Goal: Check status: Check status

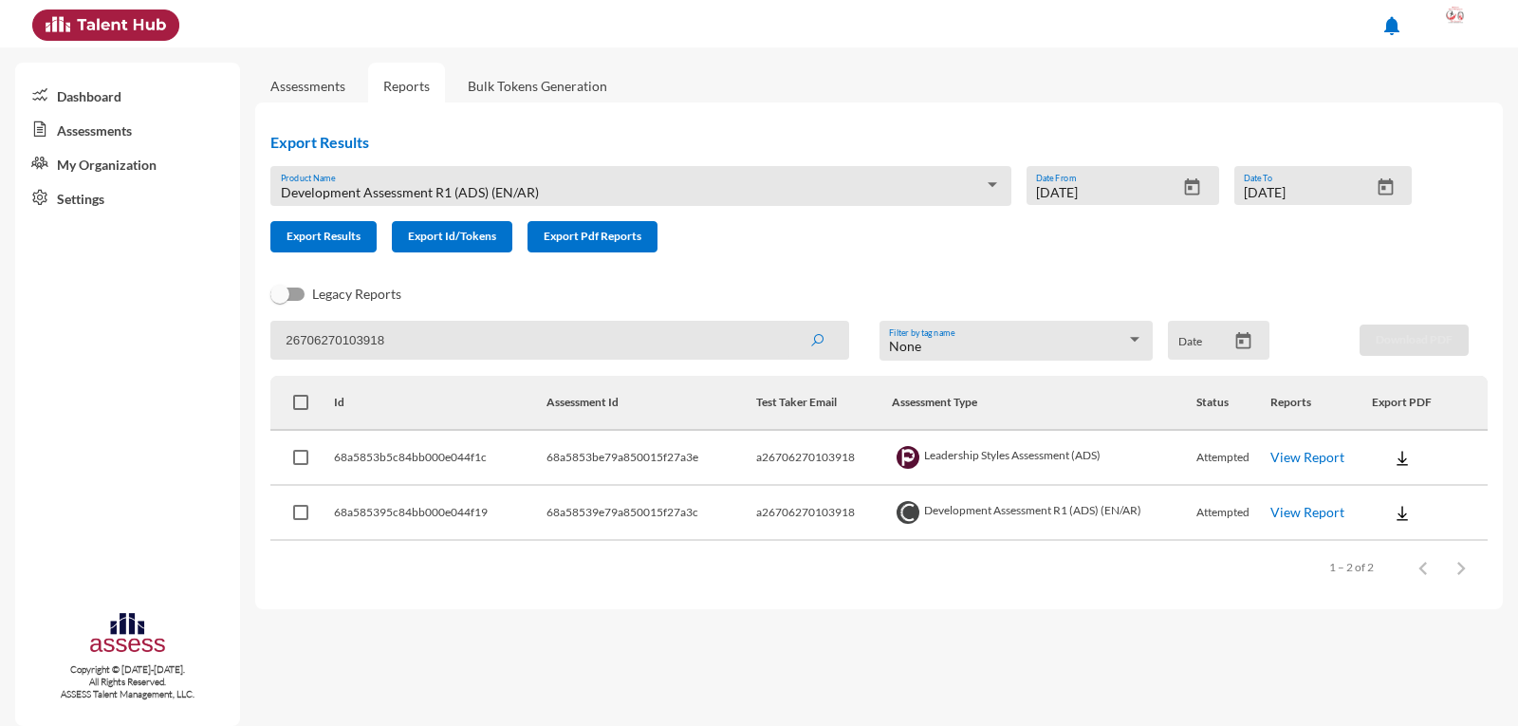
click at [422, 337] on input "26706270103918" at bounding box center [559, 340] width 578 height 39
type input "29403200101037"
click at [787, 323] on button "submit" at bounding box center [817, 340] width 61 height 34
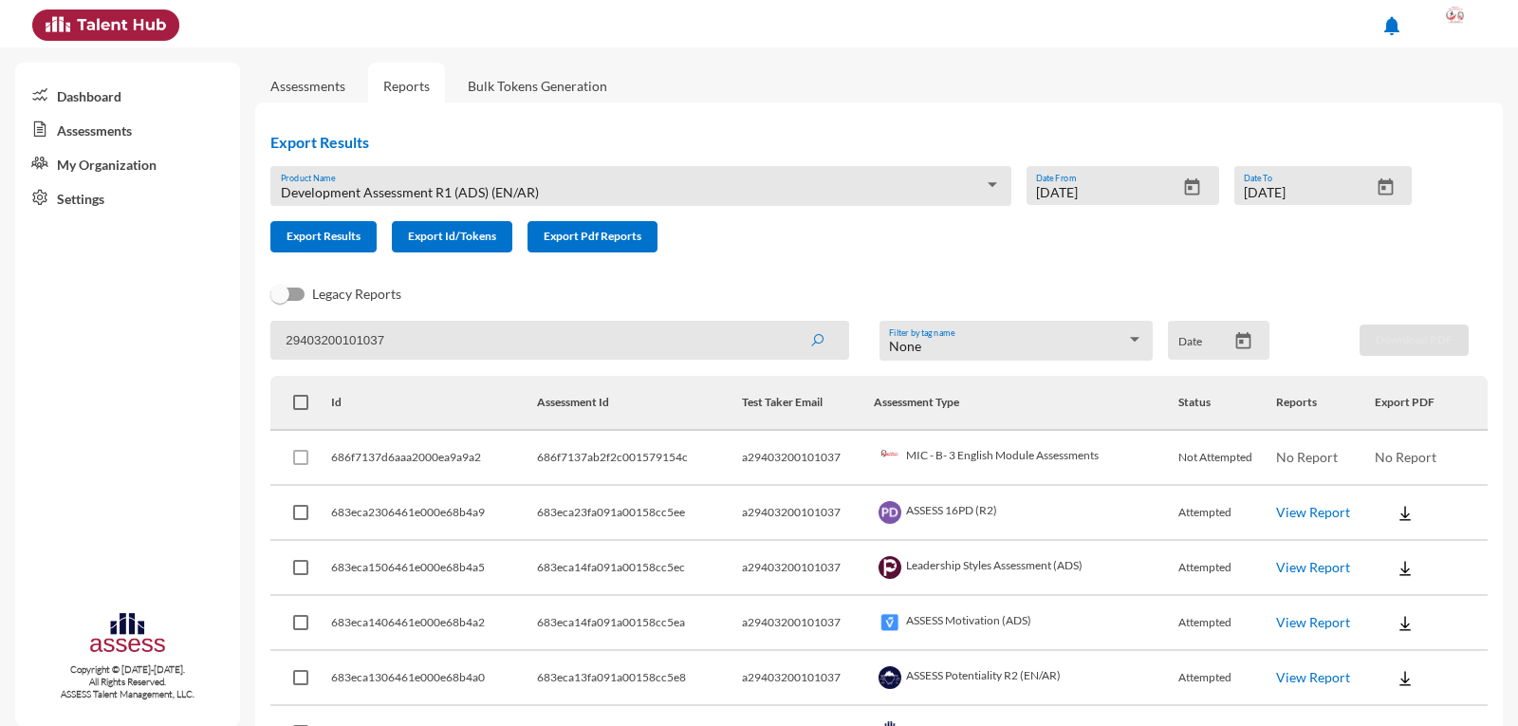
click at [1311, 566] on link "View Report" at bounding box center [1313, 567] width 74 height 16
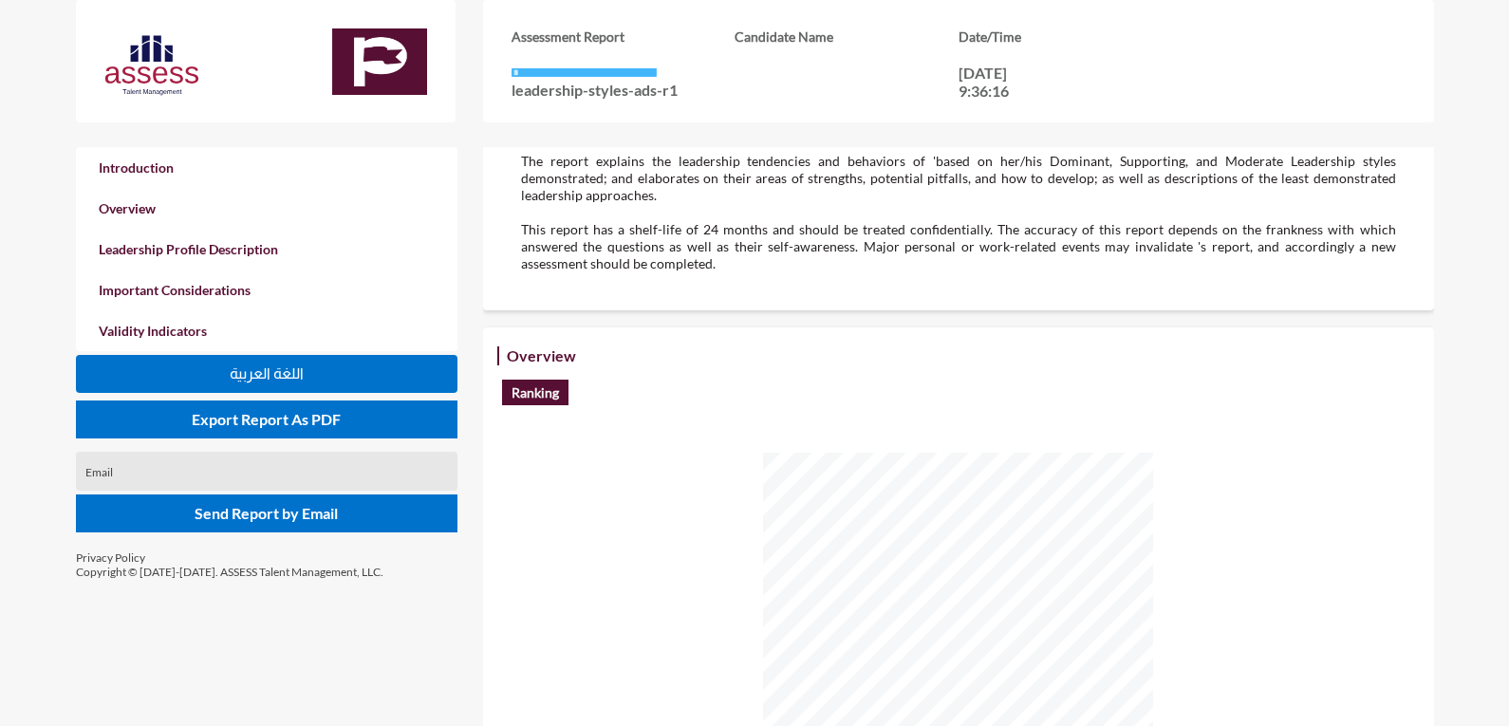
scroll to position [380, 0]
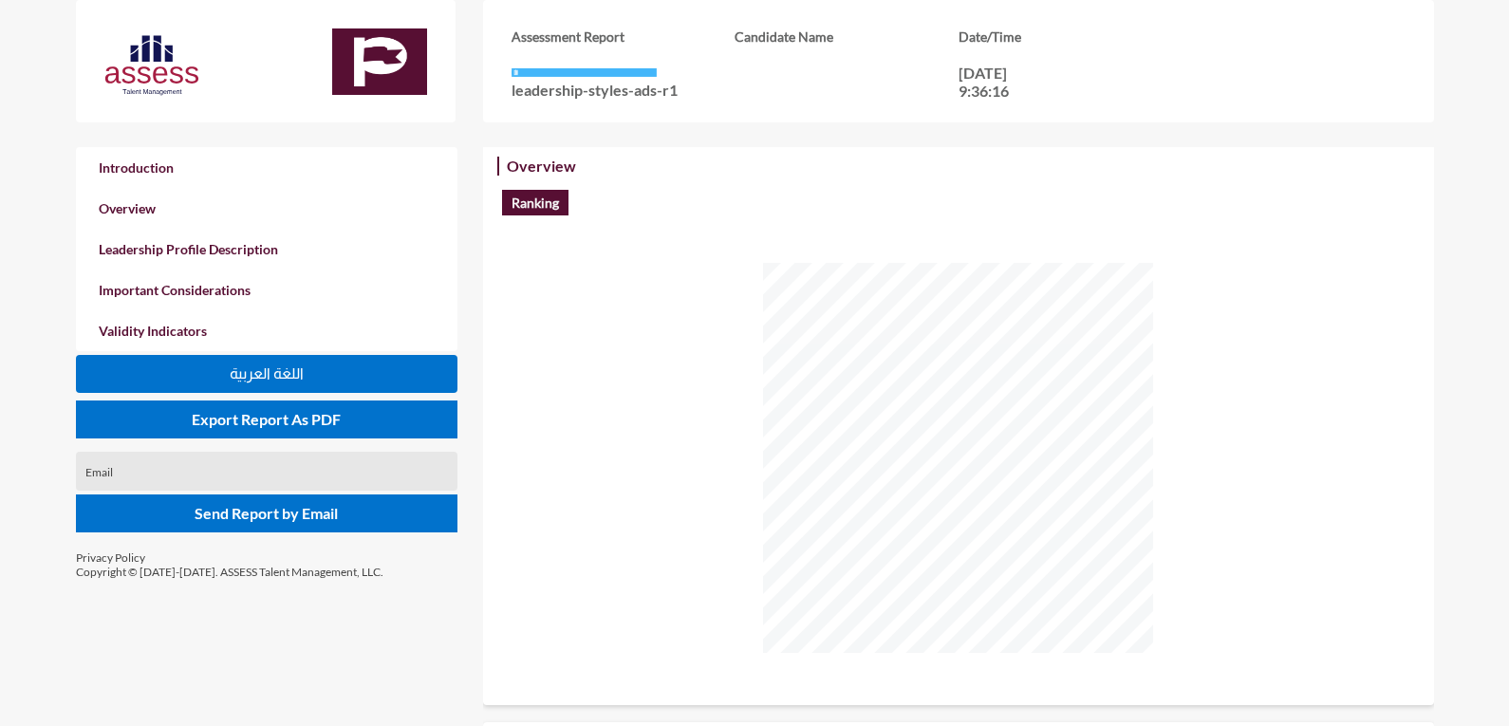
click at [254, 382] on button "اللغة العربية" at bounding box center [267, 374] width 382 height 38
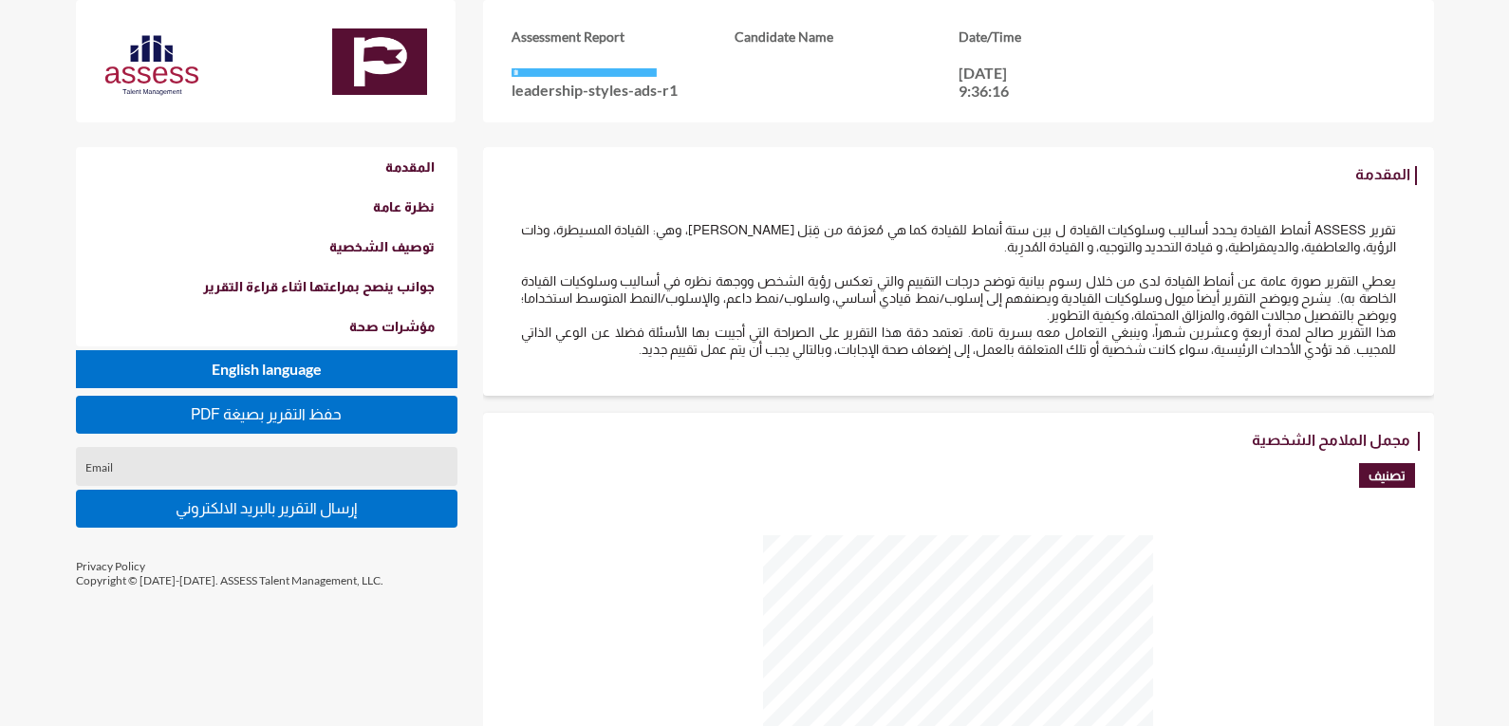
scroll to position [285, 0]
